Goal: Transaction & Acquisition: Book appointment/travel/reservation

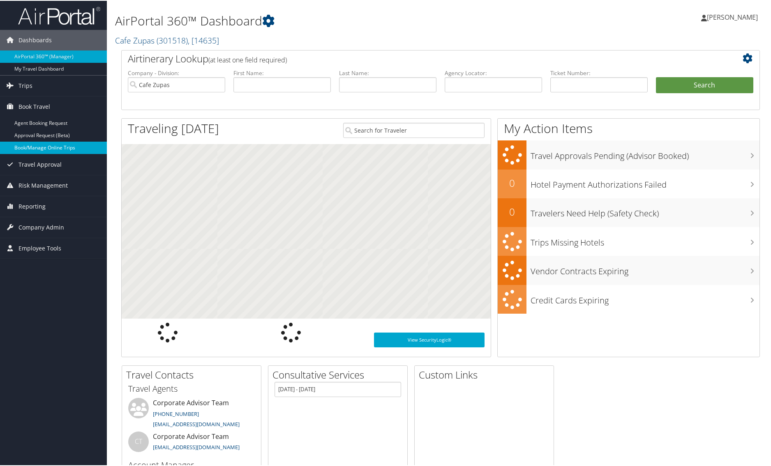
click at [37, 145] on link "Book/Manage Online Trips" at bounding box center [53, 147] width 107 height 12
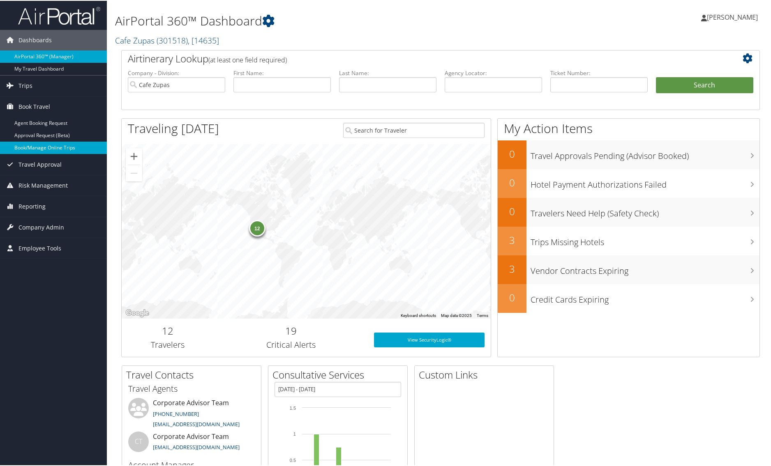
click at [51, 147] on link "Book/Manage Online Trips" at bounding box center [53, 147] width 107 height 12
click at [49, 143] on link "Book/Manage Online Trips" at bounding box center [53, 147] width 107 height 12
